Goal: Information Seeking & Learning: Check status

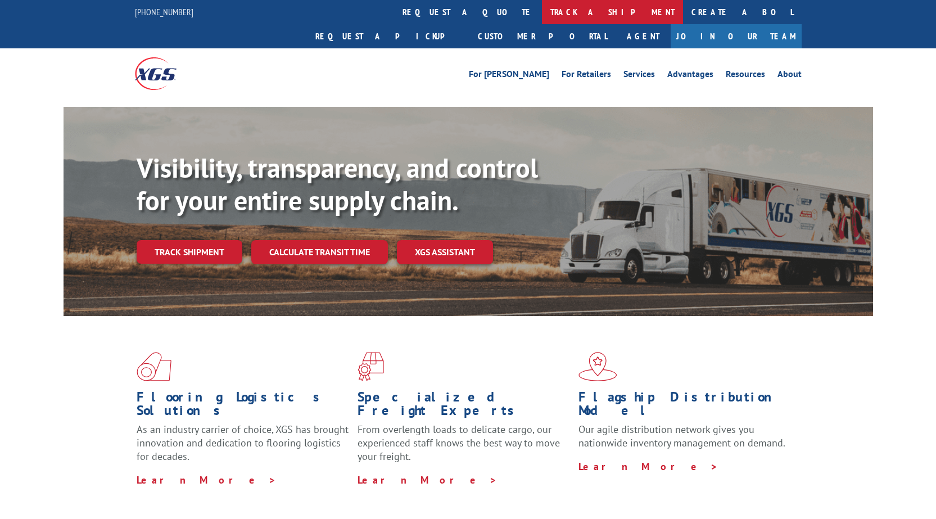
click at [542, 8] on link "track a shipment" at bounding box center [612, 12] width 141 height 24
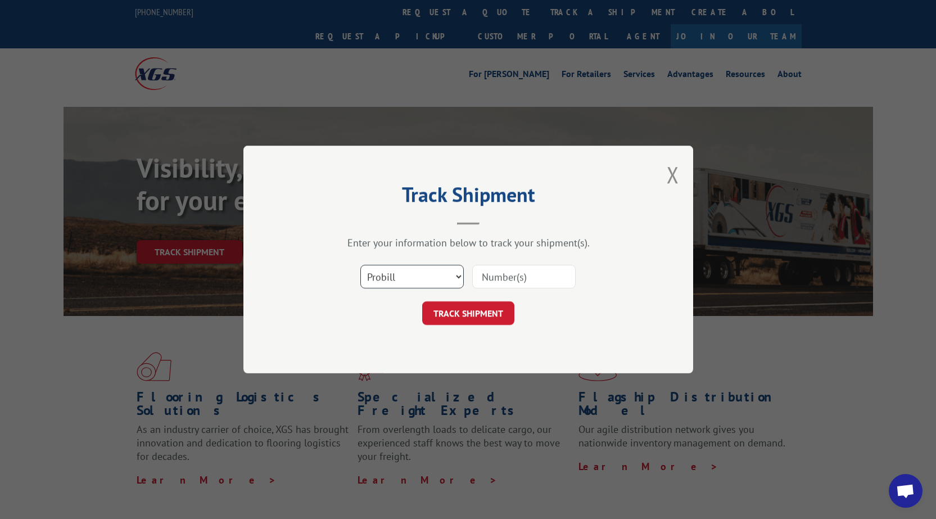
click at [441, 278] on select "Select category... Probill BOL PO" at bounding box center [411, 277] width 103 height 24
select select "po"
click at [360, 265] on select "Select category... Probill BOL PO" at bounding box center [411, 277] width 103 height 24
click at [523, 274] on input at bounding box center [523, 277] width 103 height 24
type input "10510605"
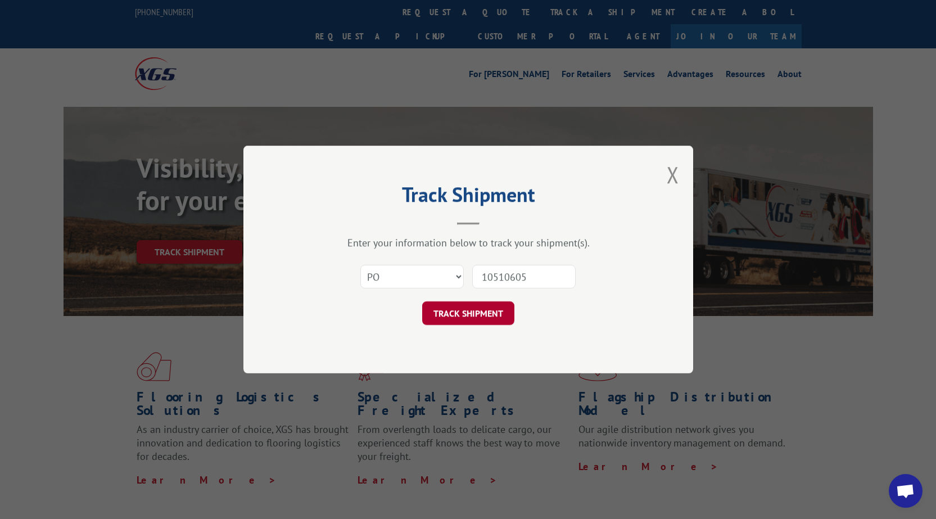
click at [473, 319] on button "TRACK SHIPMENT" at bounding box center [468, 313] width 92 height 24
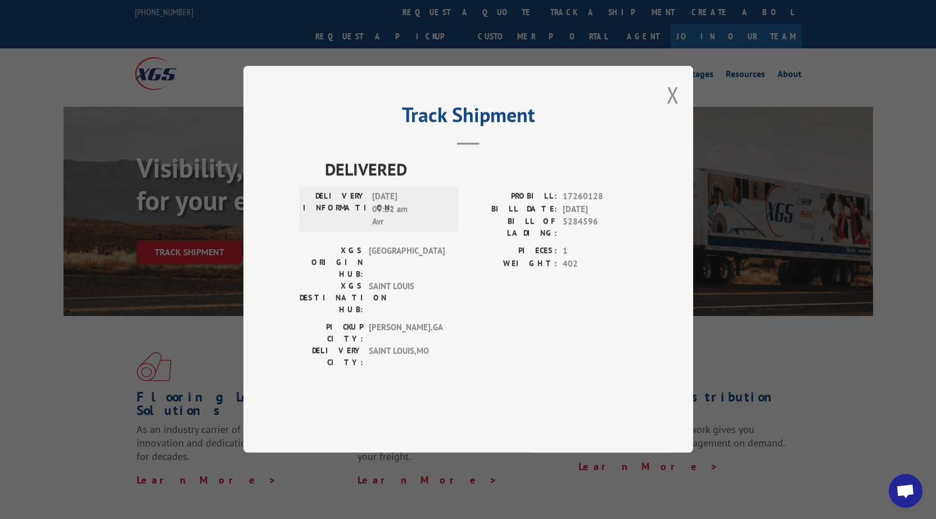
click at [898, 64] on div "Track Shipment DELIVERED DELIVERY INFORMATION: [DATE] 09:52 am Avr PROBILL: 172…" at bounding box center [468, 259] width 936 height 519
click at [673, 110] on button "Close modal" at bounding box center [673, 95] width 12 height 30
